Goal: Task Accomplishment & Management: Complete application form

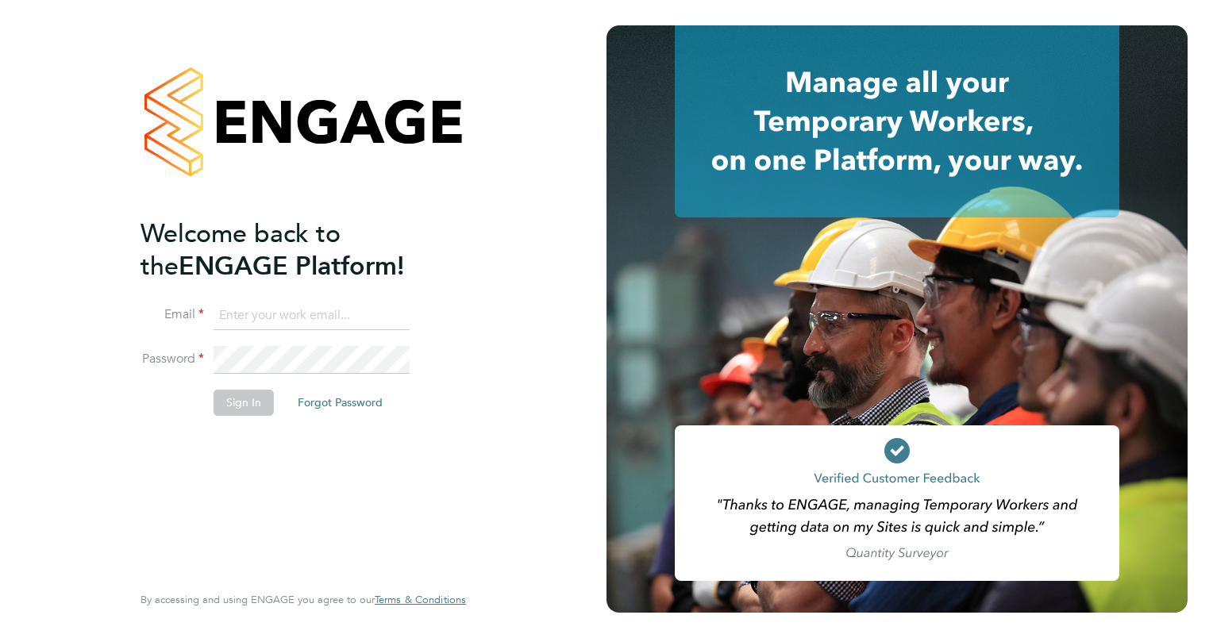
type input "sonja.marzouki@gmail.com"
click at [252, 408] on button "Sign In" at bounding box center [243, 402] width 60 height 25
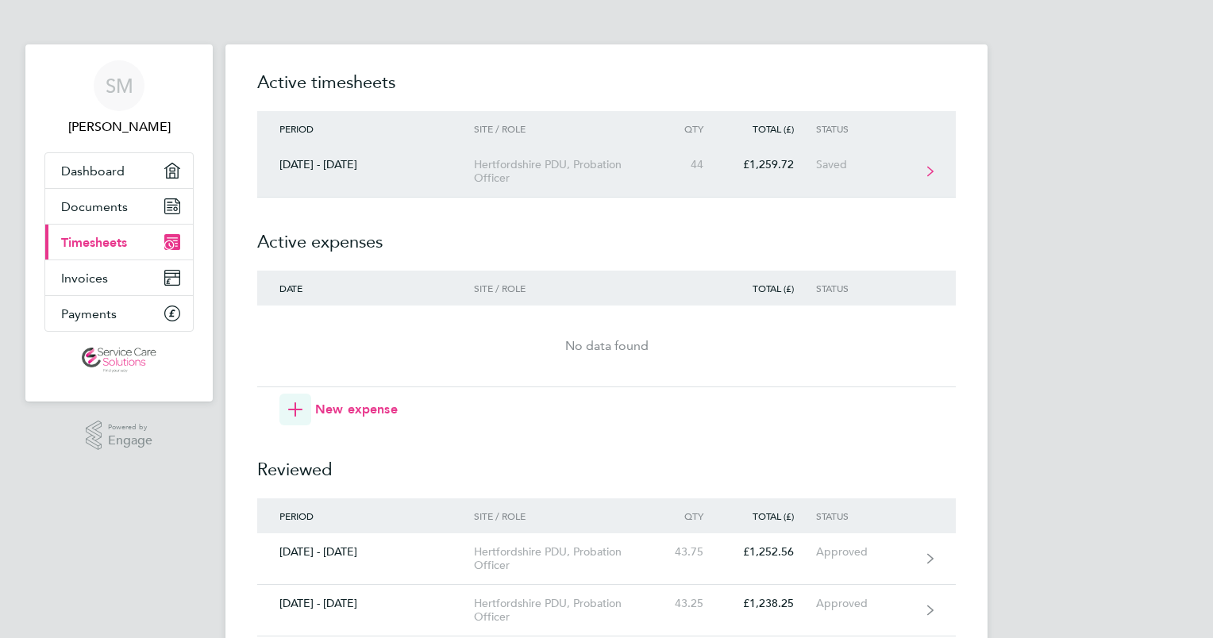
click at [579, 178] on div "Hertfordshire PDU, Probation Officer" at bounding box center [565, 171] width 182 height 27
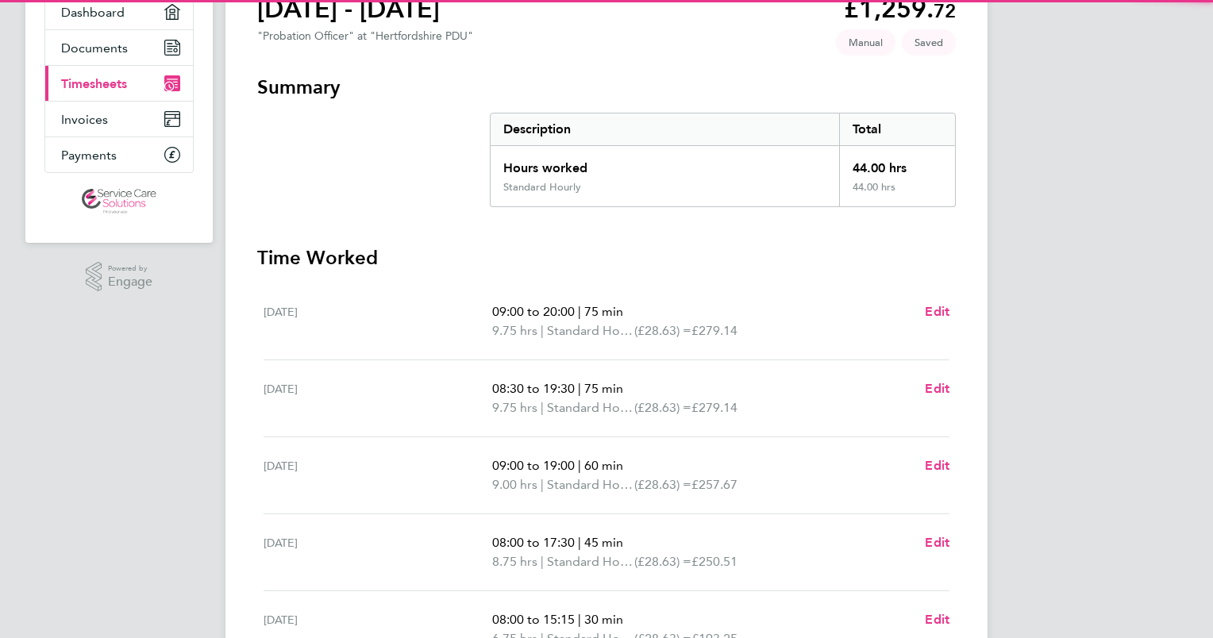
scroll to position [444, 0]
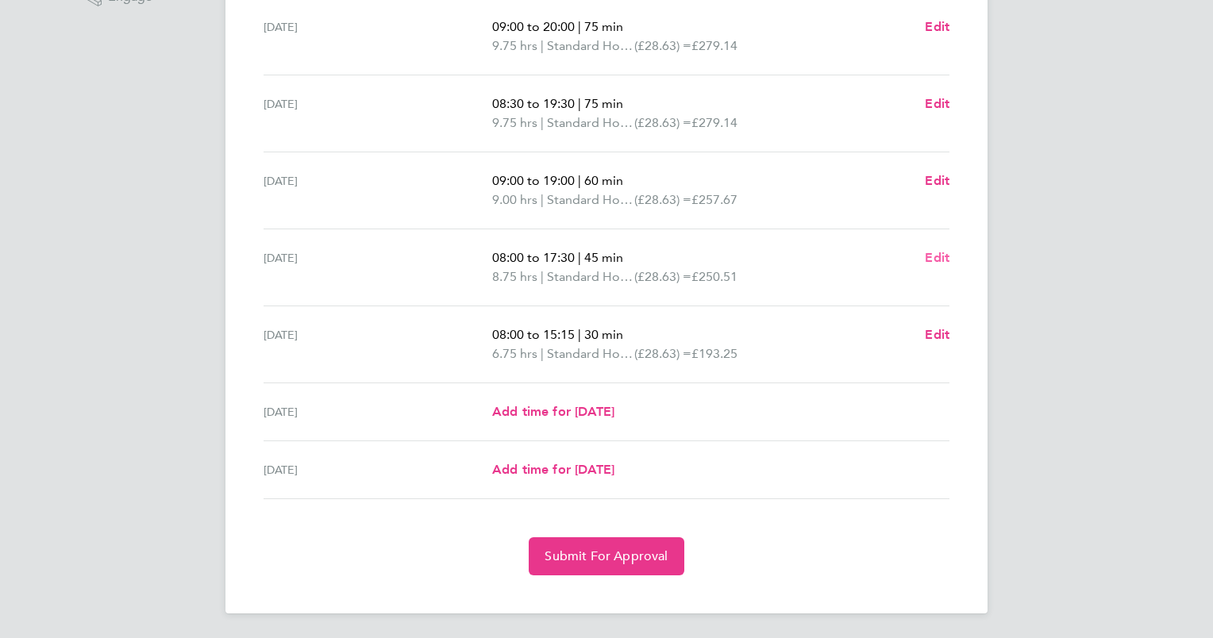
click at [938, 253] on span "Edit" at bounding box center [937, 257] width 25 height 15
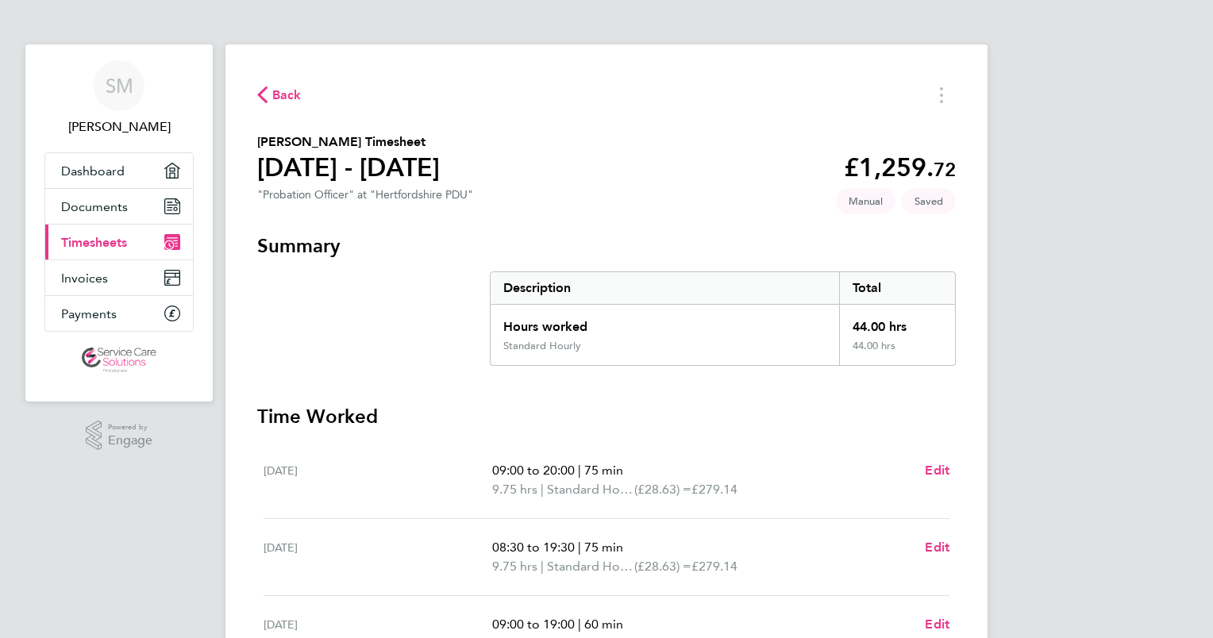
select select "45"
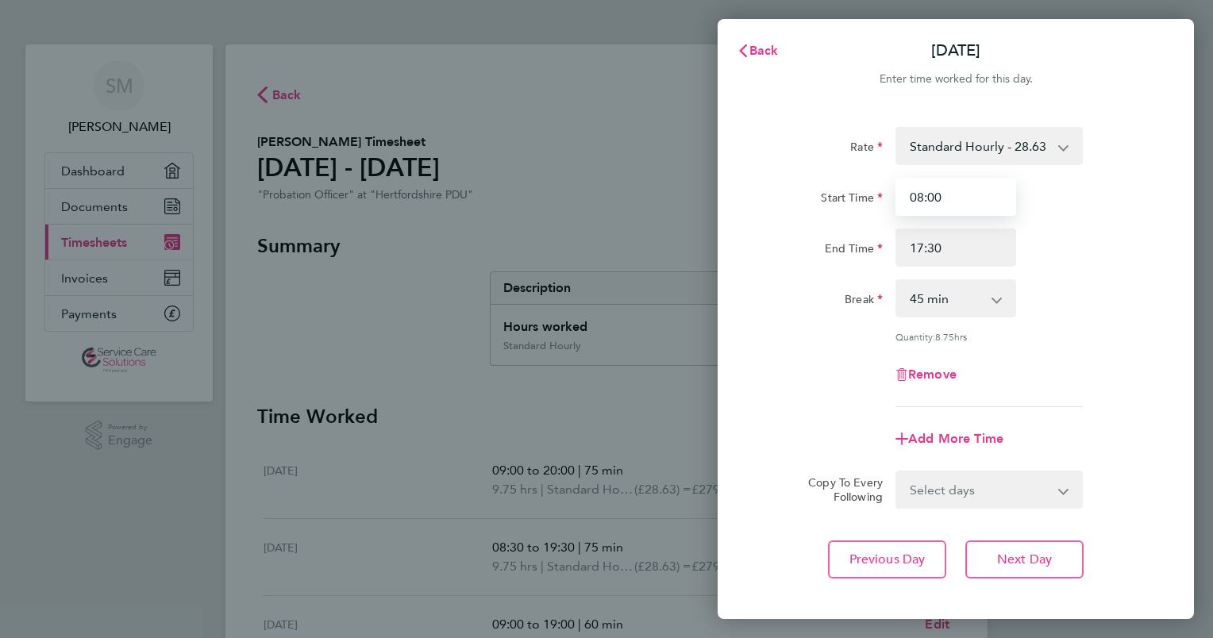
click at [952, 194] on input "08:00" at bounding box center [955, 197] width 121 height 38
type input "08:30"
click at [902, 248] on input "17:30" at bounding box center [955, 248] width 121 height 38
drag, startPoint x: 903, startPoint y: 248, endPoint x: 923, endPoint y: 251, distance: 20.1
click at [924, 252] on input "17:30" at bounding box center [955, 248] width 121 height 38
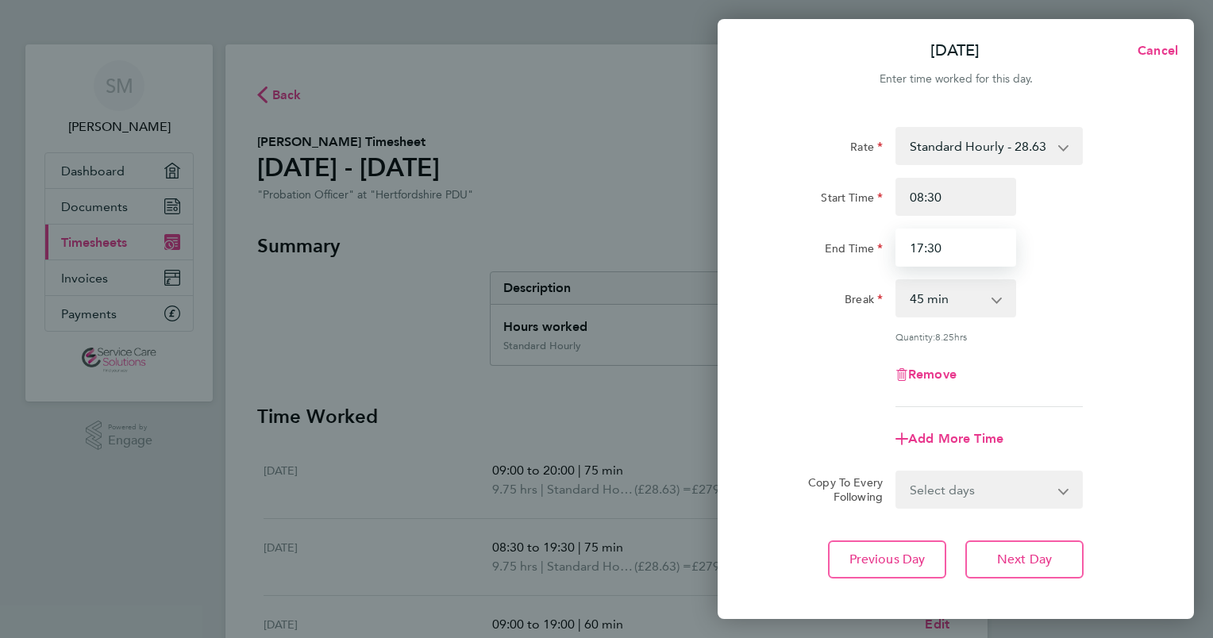
click at [922, 248] on input "17:30" at bounding box center [955, 248] width 121 height 38
type input "19:30"
click at [924, 302] on select "0 min 15 min 30 min 45 min 60 min 75 min 90 min" at bounding box center [946, 298] width 98 height 35
select select "60"
click at [897, 281] on select "0 min 15 min 30 min 45 min 60 min 75 min 90 min" at bounding box center [946, 298] width 98 height 35
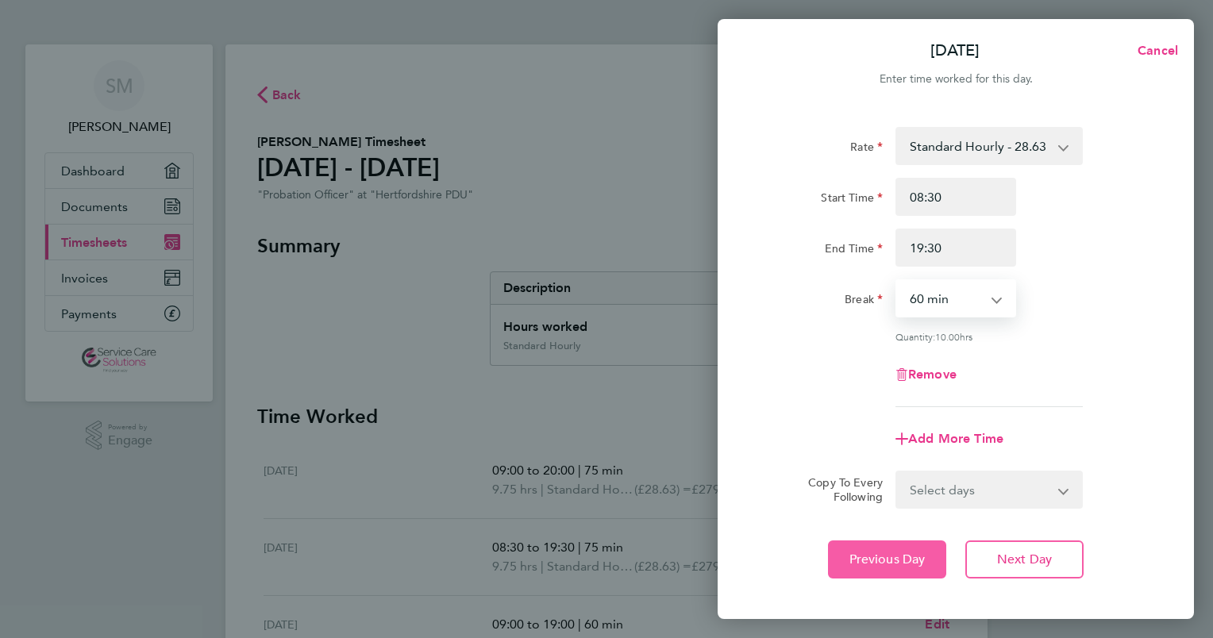
click at [898, 554] on span "Previous Day" at bounding box center [887, 560] width 76 height 16
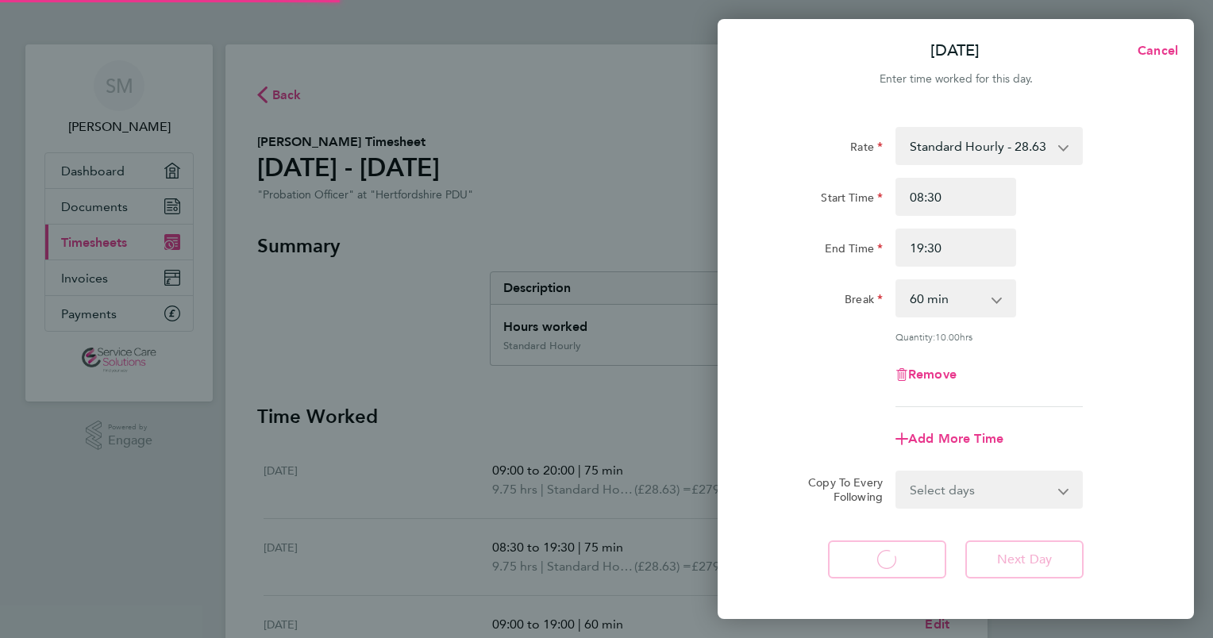
select select "60"
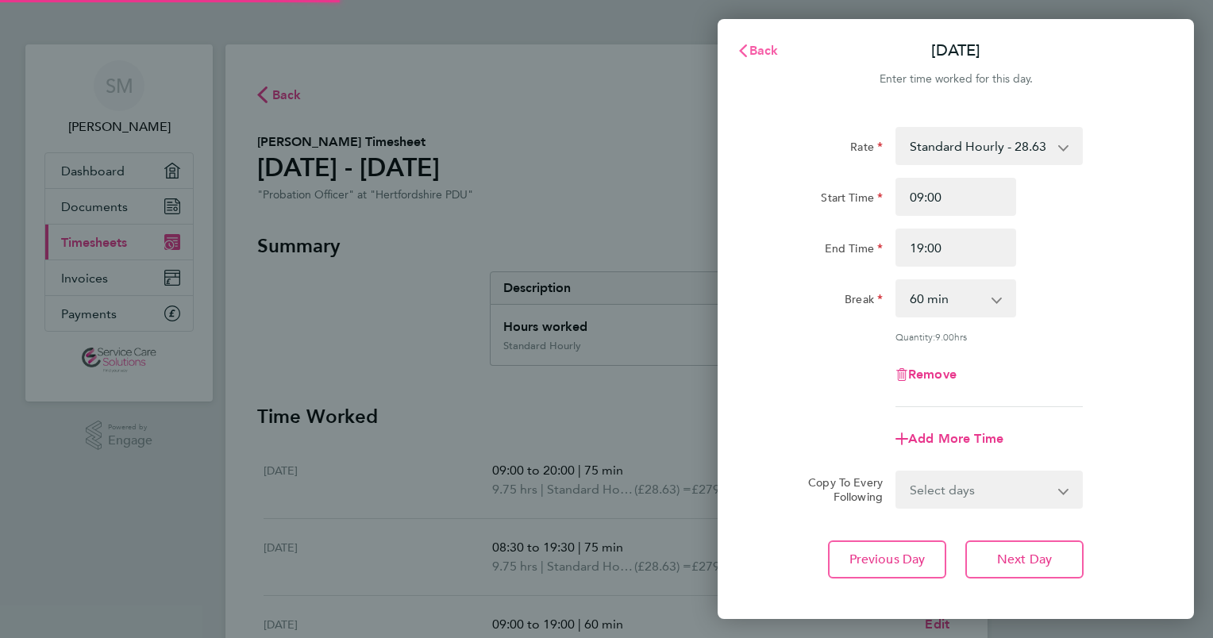
click at [749, 49] on span "Back" at bounding box center [763, 50] width 29 height 15
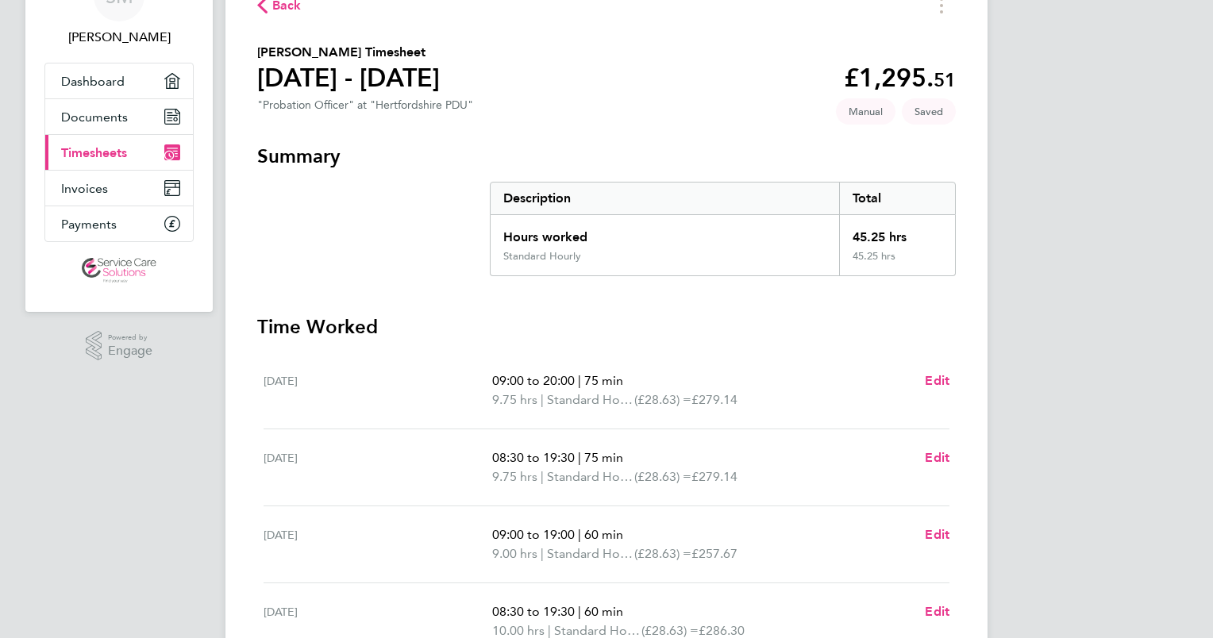
scroll to position [238, 0]
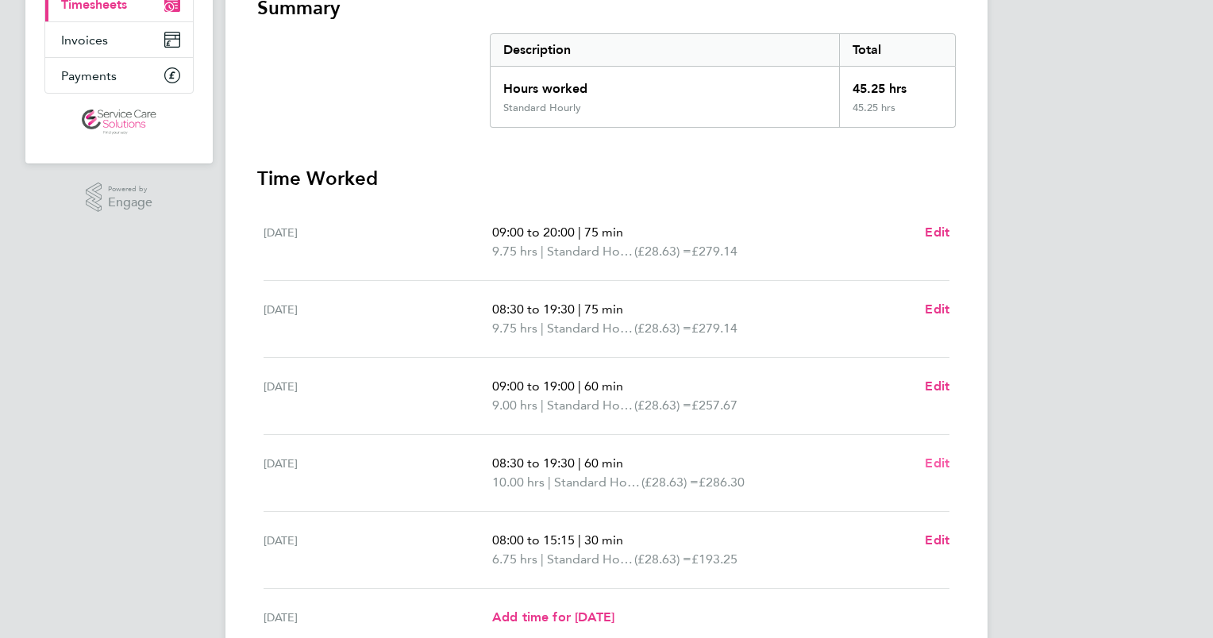
click at [941, 457] on span "Edit" at bounding box center [937, 463] width 25 height 15
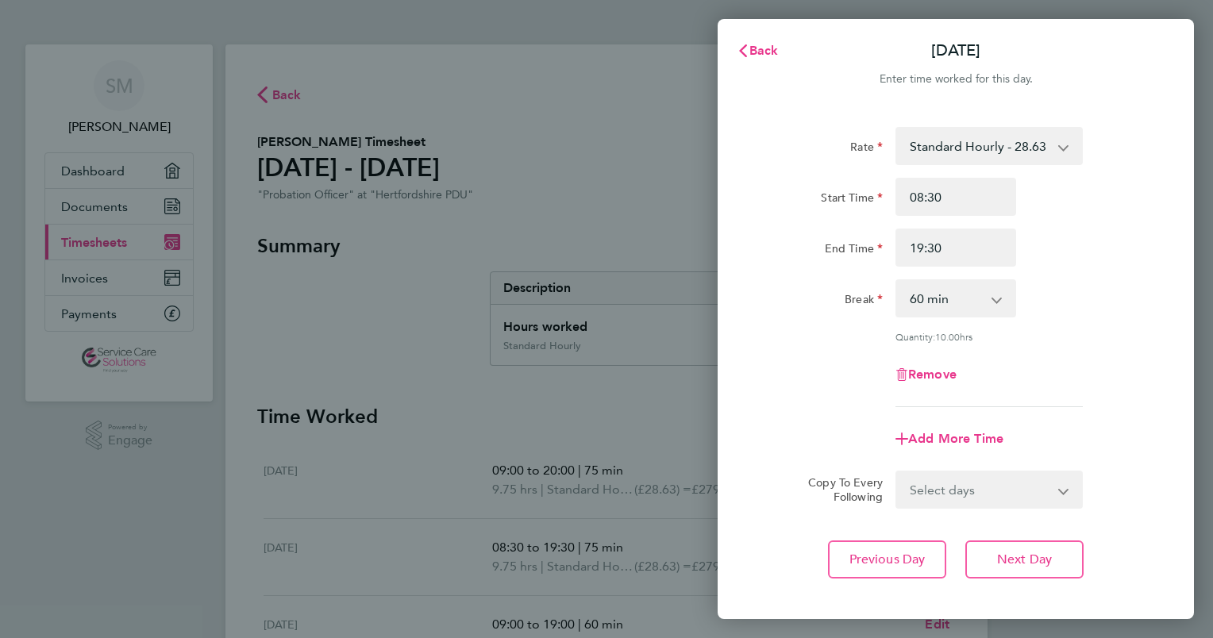
click at [926, 290] on select "0 min 15 min 30 min 45 min 60 min 75 min 90 min" at bounding box center [946, 298] width 98 height 35
select select "75"
click at [897, 281] on select "0 min 15 min 30 min 45 min 60 min 75 min 90 min" at bounding box center [946, 298] width 98 height 35
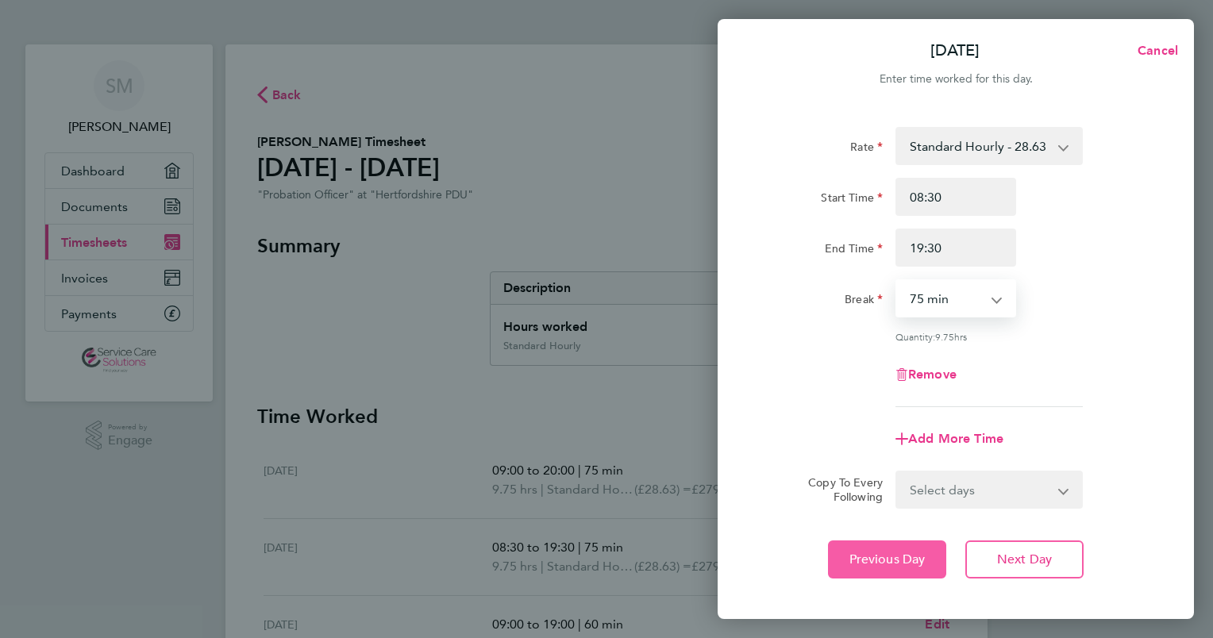
click at [883, 556] on span "Previous Day" at bounding box center [887, 560] width 76 height 16
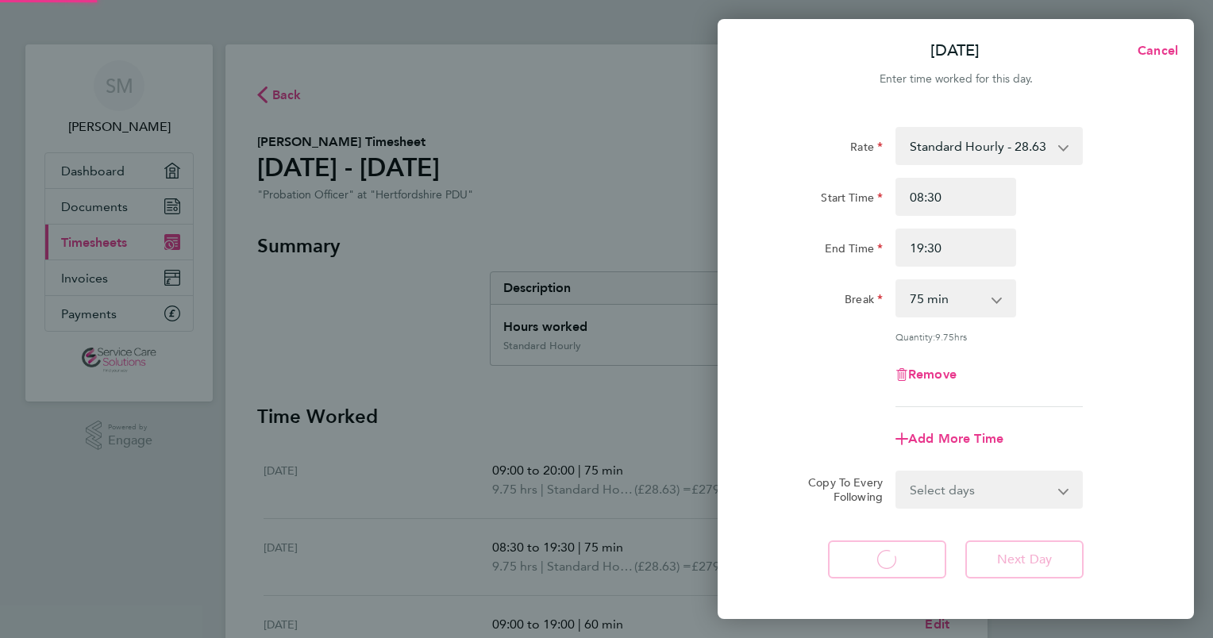
select select "60"
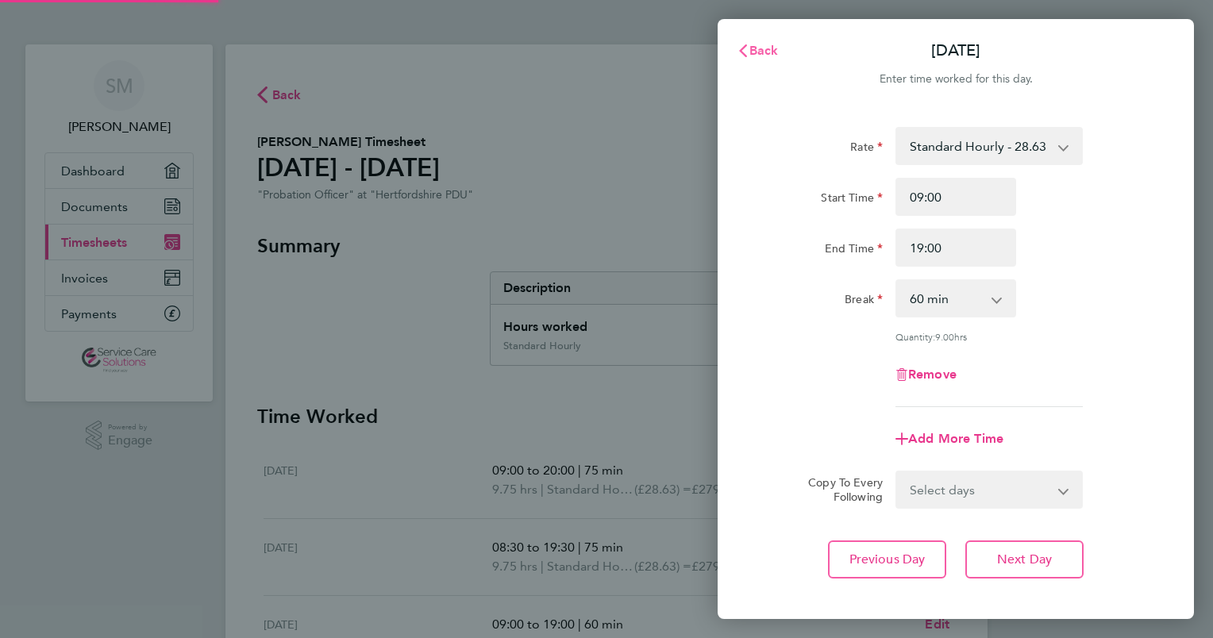
click at [764, 45] on span "Back" at bounding box center [763, 50] width 29 height 15
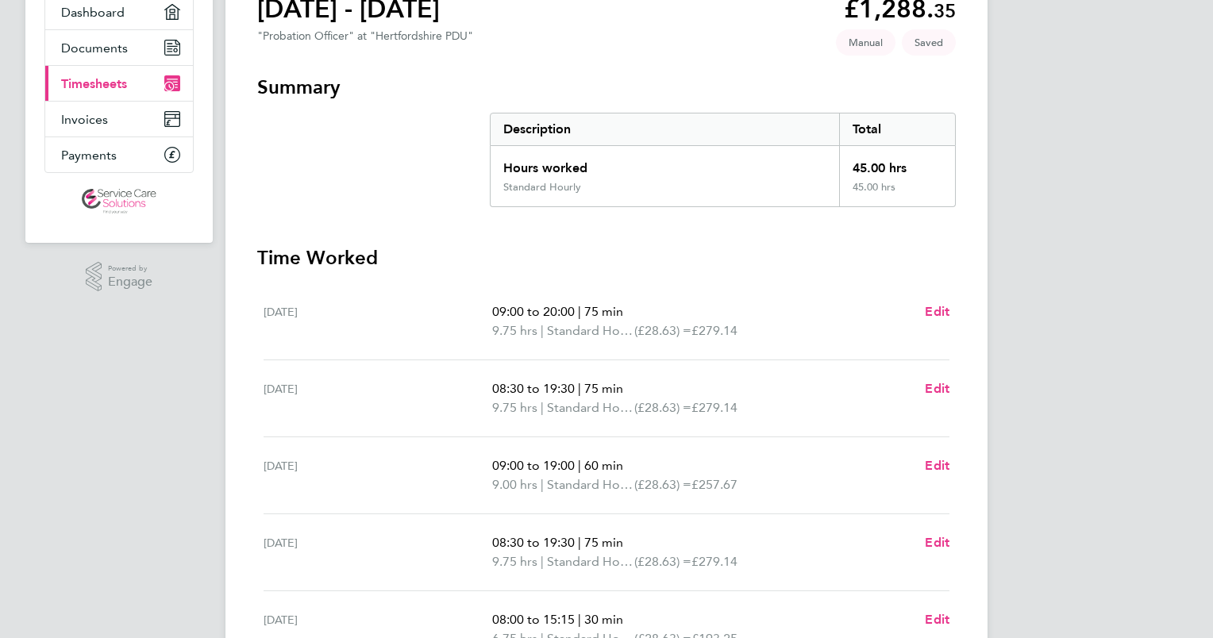
scroll to position [317, 0]
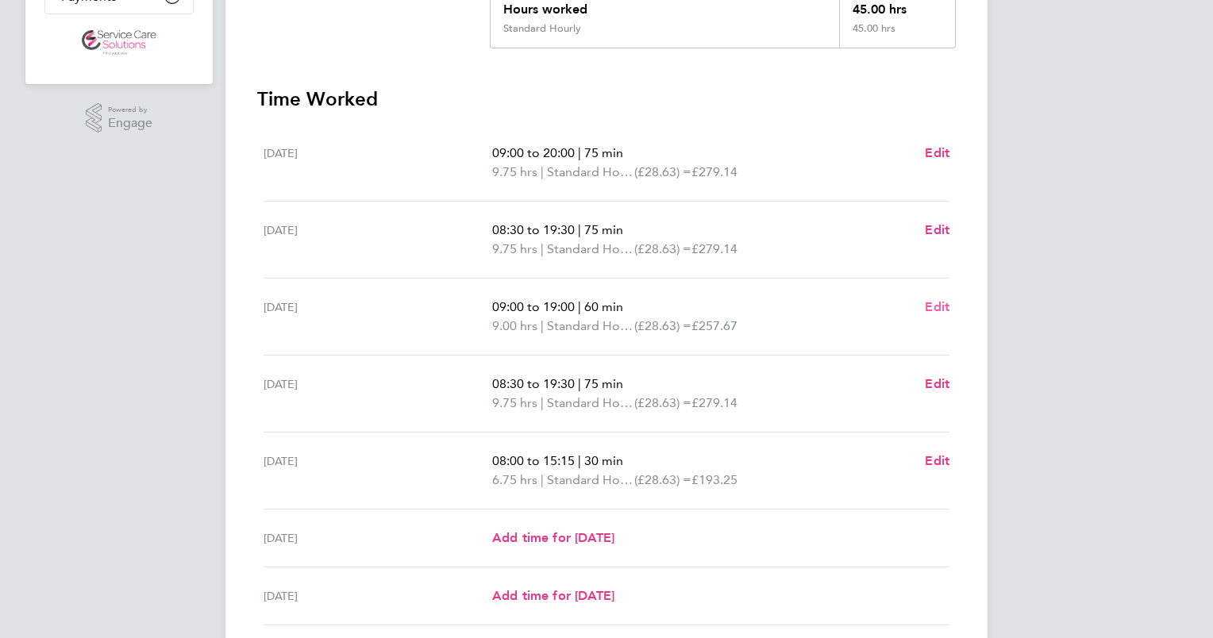
click at [940, 309] on span "Edit" at bounding box center [937, 306] width 25 height 15
select select "60"
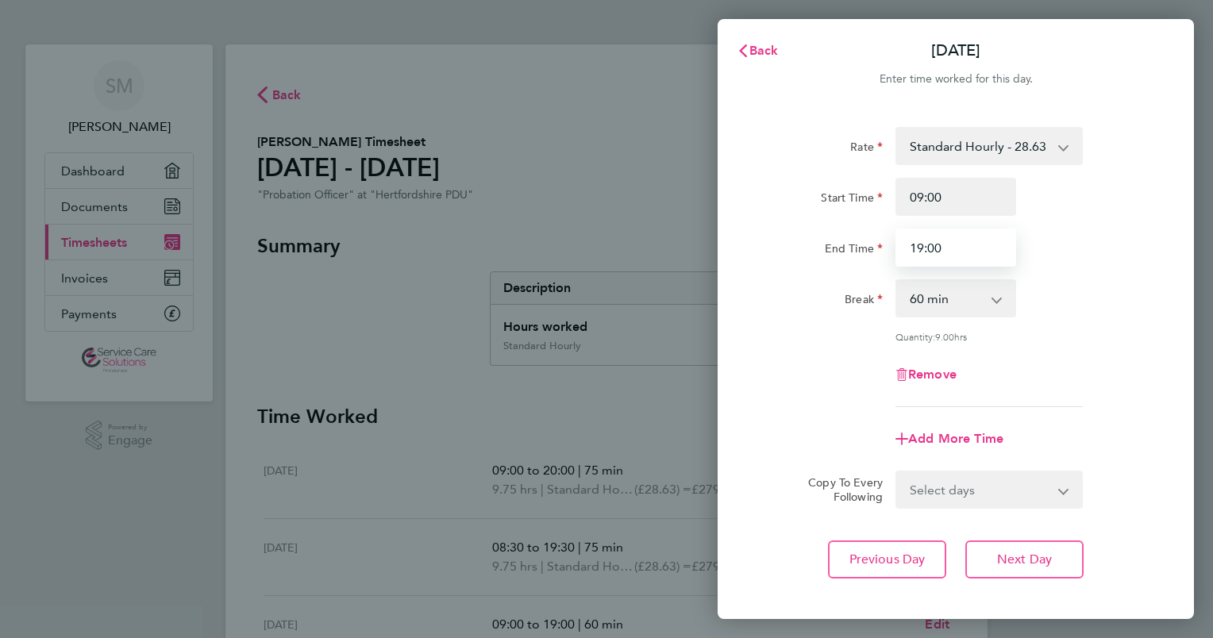
click at [921, 244] on input "19:00" at bounding box center [955, 248] width 121 height 38
type input "18:00"
click at [916, 559] on span "Previous Day" at bounding box center [887, 560] width 76 height 16
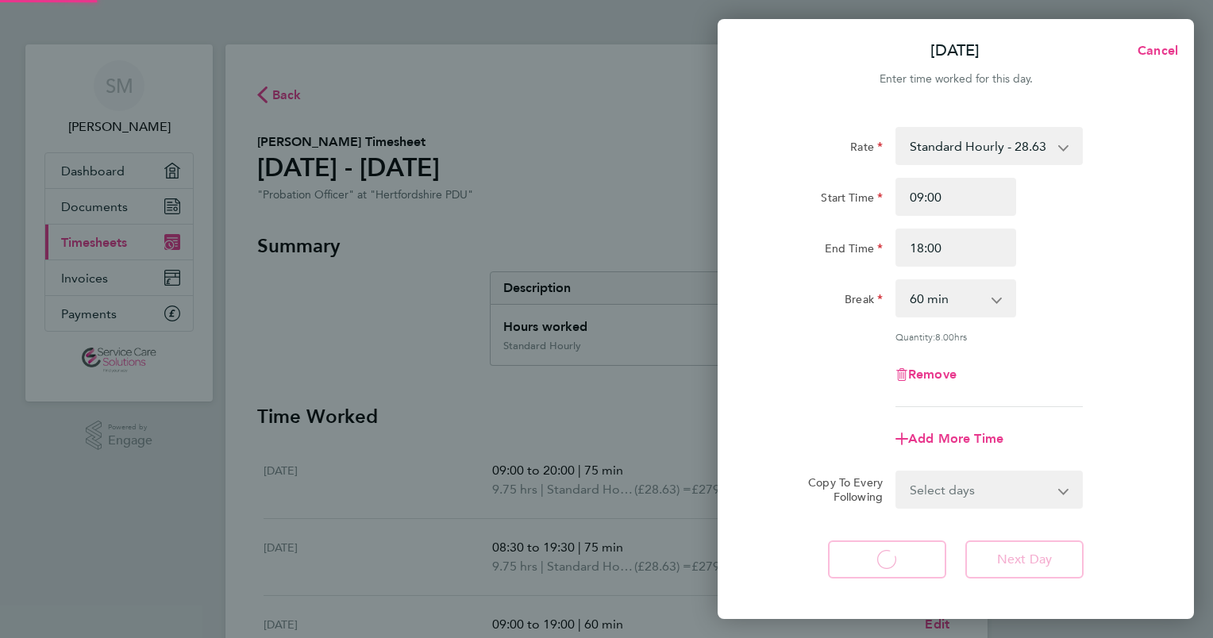
select select "75"
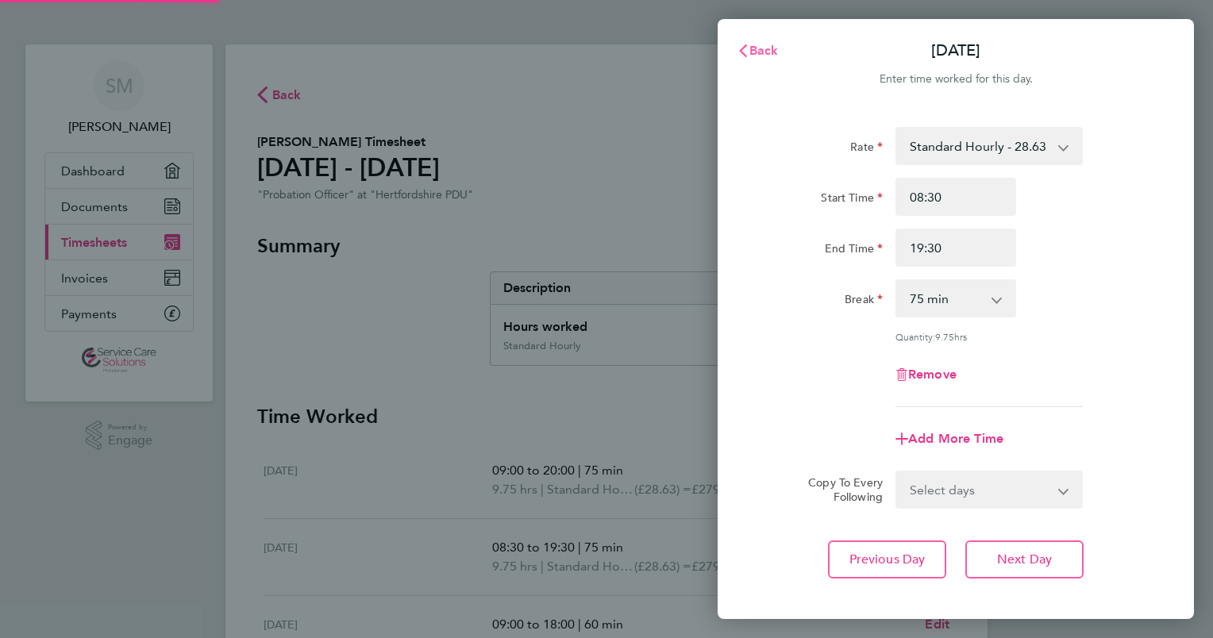
click at [758, 49] on span "Back" at bounding box center [763, 50] width 29 height 15
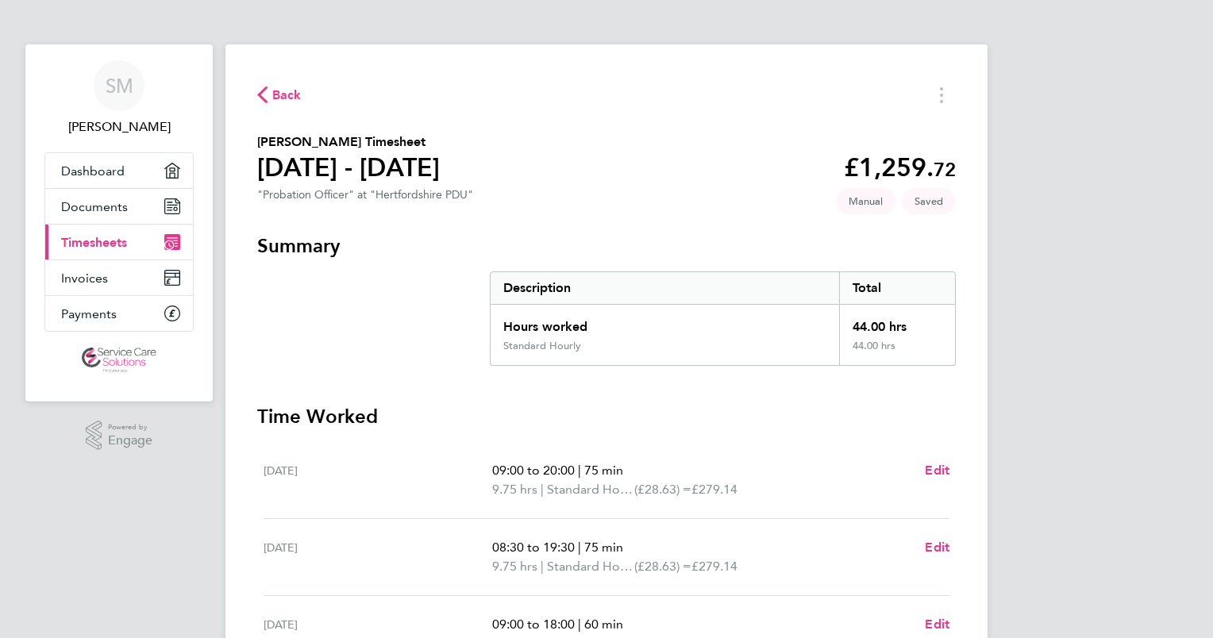
click at [268, 92] on span "Back" at bounding box center [279, 94] width 44 height 15
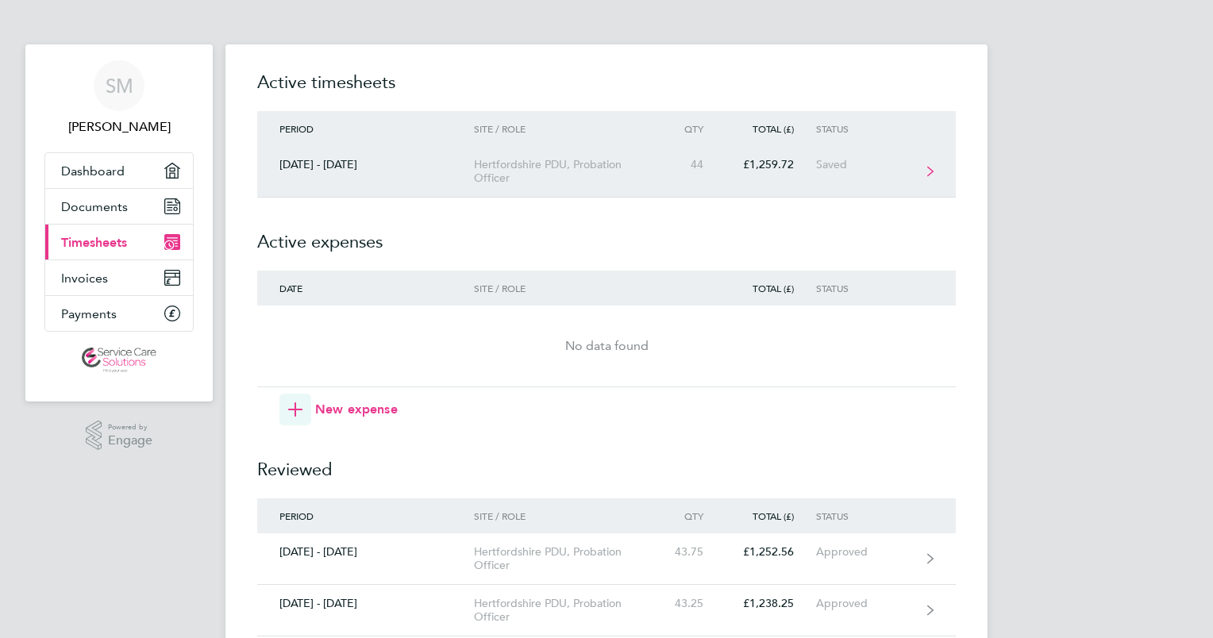
click at [499, 156] on link "[DATE] - [DATE] [GEOGRAPHIC_DATA] PDU, Probation Officer 44 £1,259.72 Saved" at bounding box center [606, 172] width 698 height 52
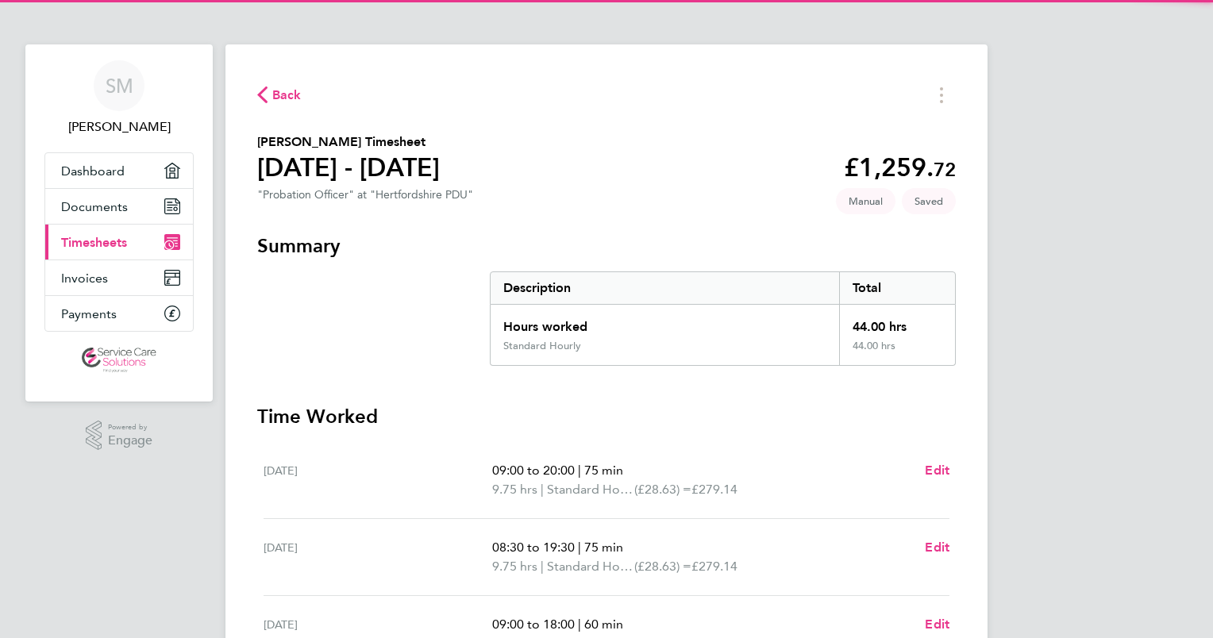
scroll to position [444, 0]
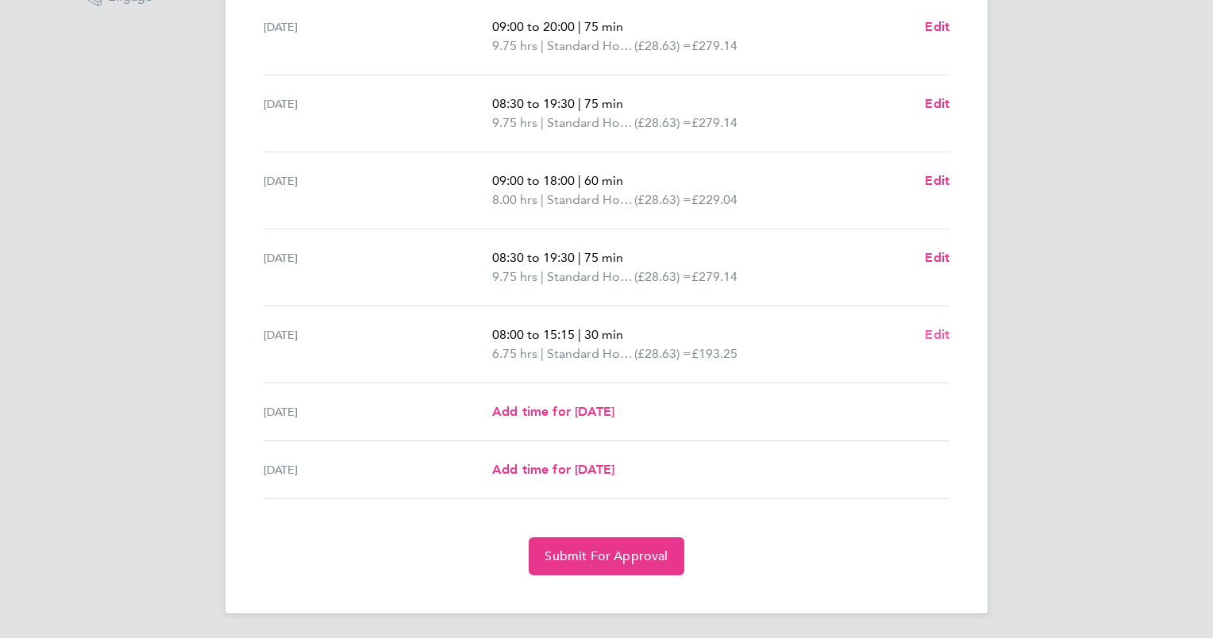
click at [948, 329] on span "Edit" at bounding box center [937, 334] width 25 height 15
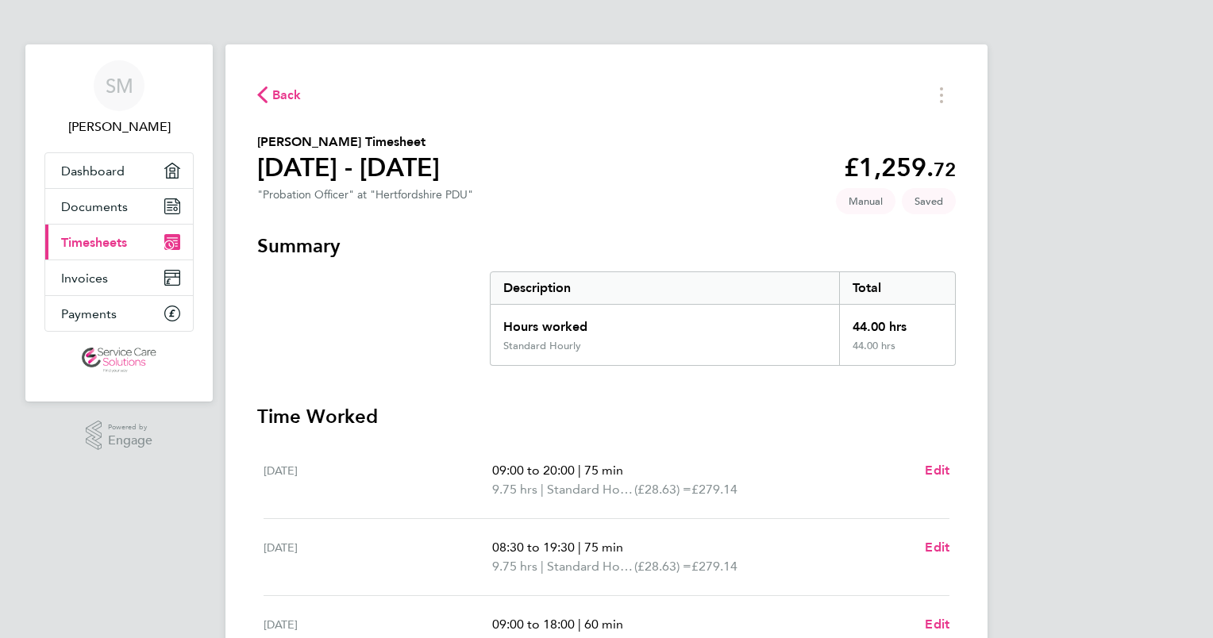
select select "30"
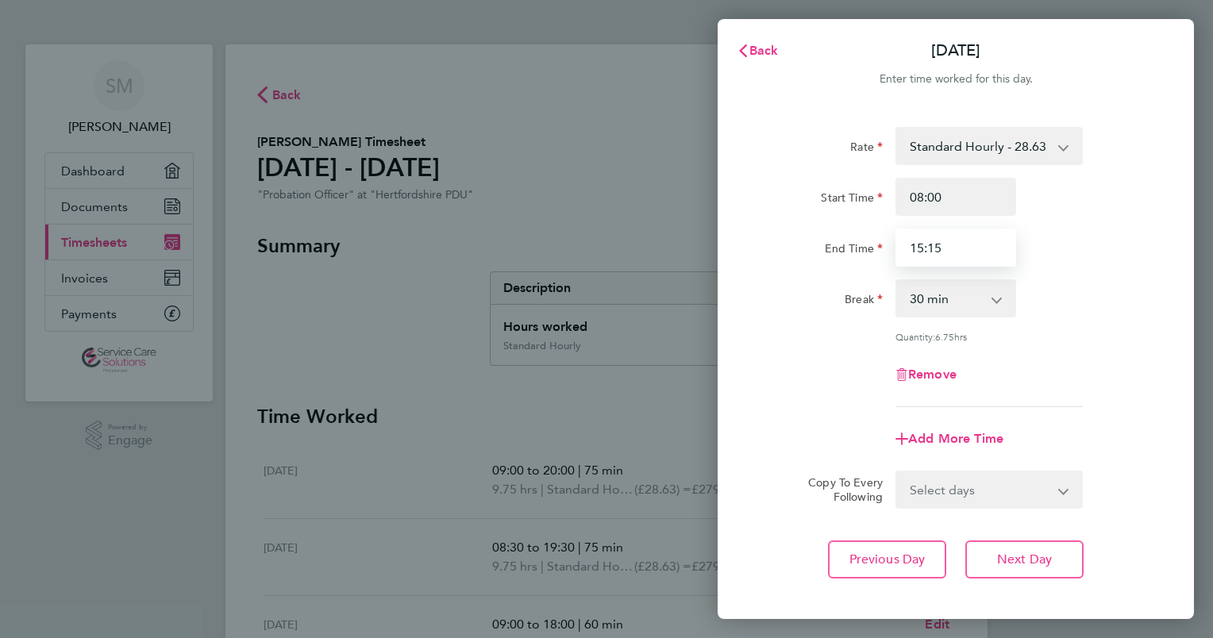
click at [961, 250] on input "15:15" at bounding box center [955, 248] width 121 height 38
type input "15:30"
click at [849, 565] on span "Previous Day" at bounding box center [887, 560] width 76 height 16
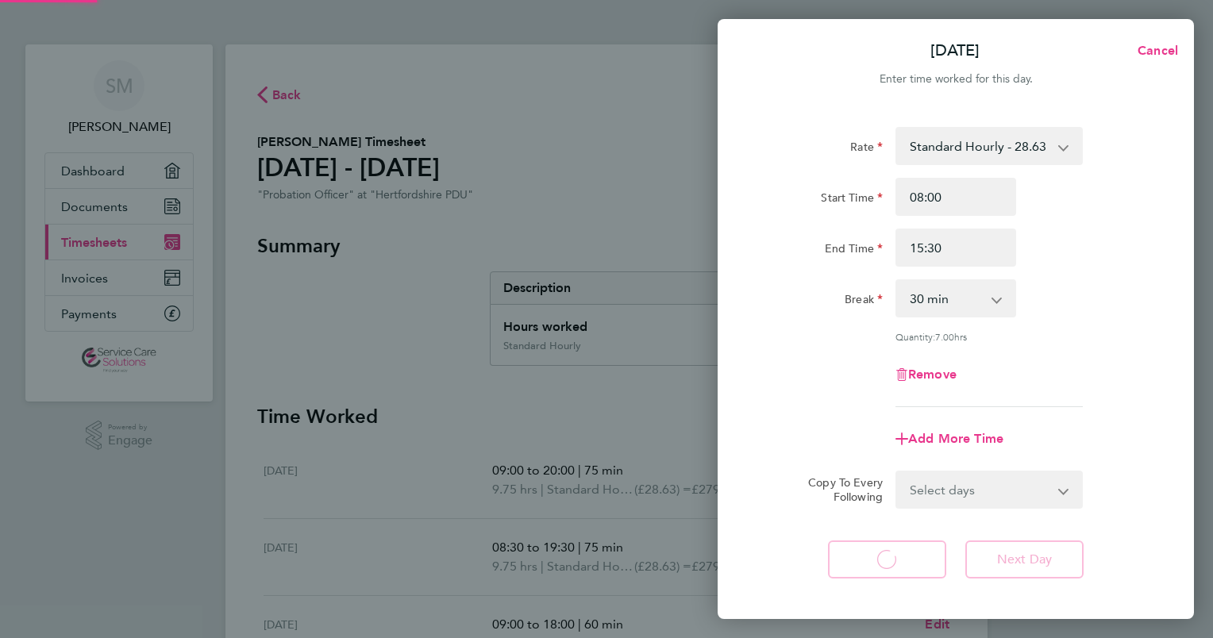
select select "75"
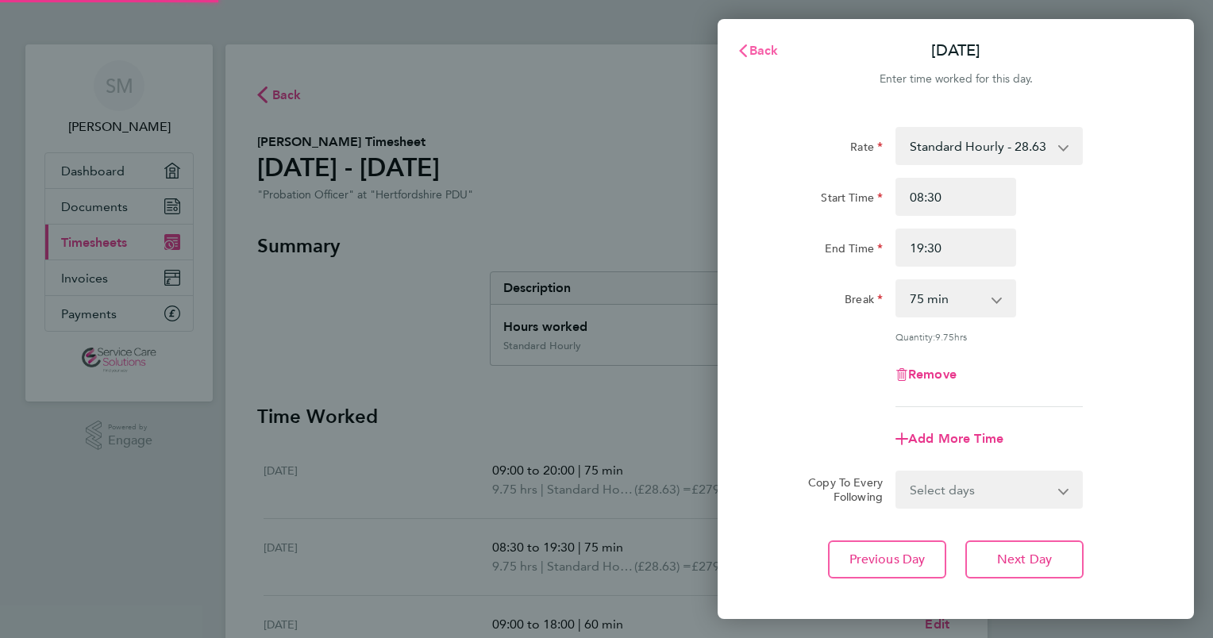
click at [746, 58] on button "Back" at bounding box center [758, 51] width 74 height 32
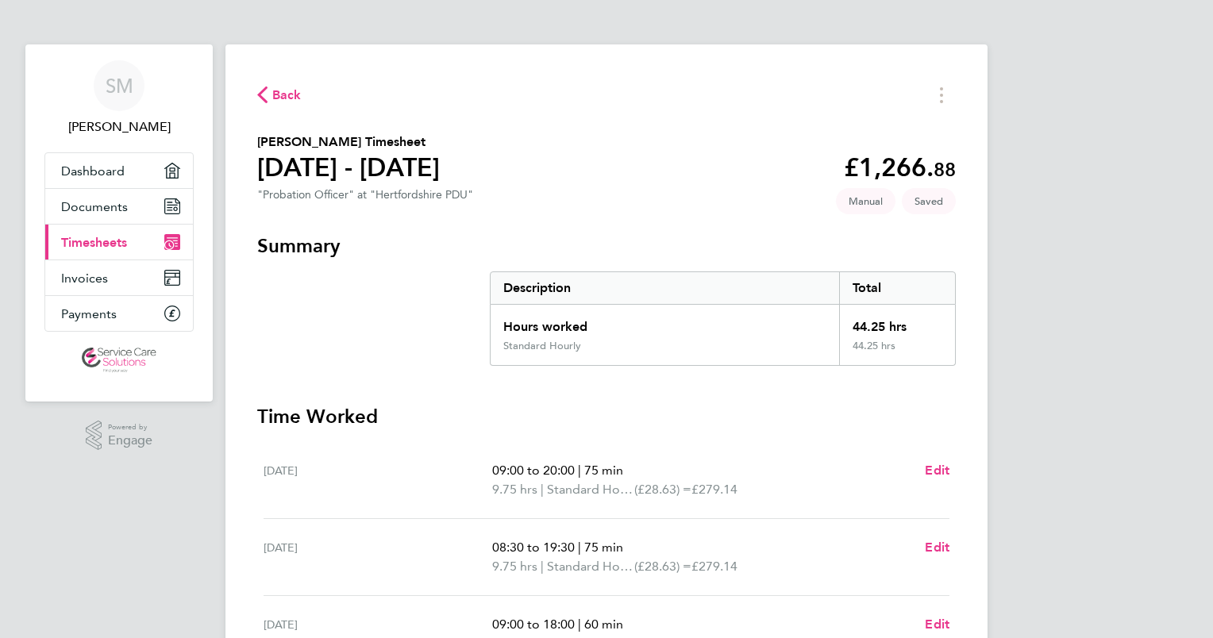
click at [279, 100] on span "Back" at bounding box center [286, 95] width 29 height 19
